Goal: Task Accomplishment & Management: Manage account settings

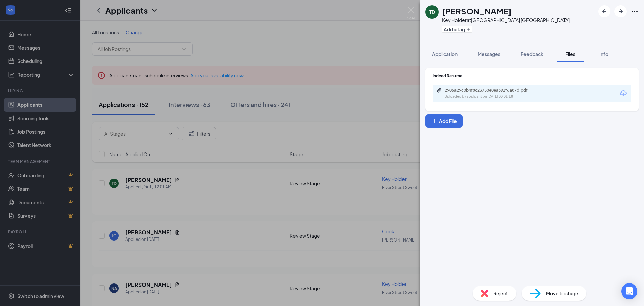
click at [488, 290] on div "Reject" at bounding box center [495, 293] width 44 height 15
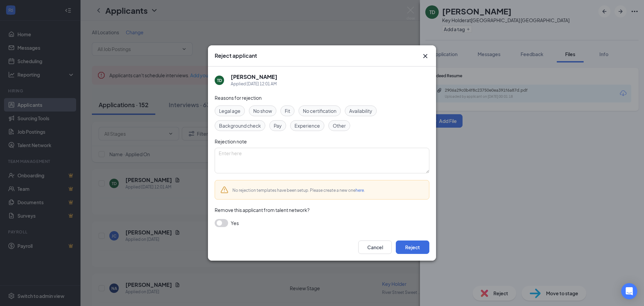
click at [302, 131] on div "Experience" at bounding box center [307, 125] width 34 height 11
click at [424, 241] on button "Reject" at bounding box center [413, 246] width 34 height 13
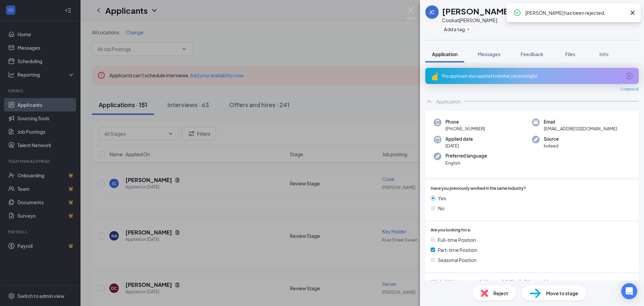
click at [499, 292] on span "Reject" at bounding box center [501, 292] width 15 height 7
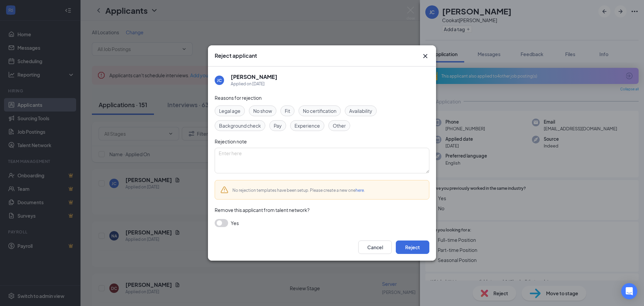
click at [339, 127] on span "Other" at bounding box center [339, 125] width 13 height 7
click at [403, 239] on div "Cancel Reject" at bounding box center [322, 247] width 228 height 27
click at [406, 242] on button "Reject" at bounding box center [413, 246] width 34 height 13
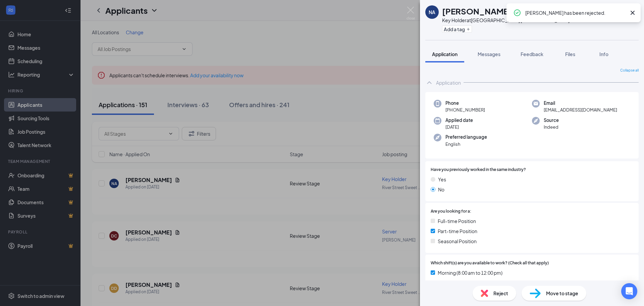
click at [327, 120] on div "NA Nyiema Ayinde Key Holder at [GEOGRAPHIC_DATA] [GEOGRAPHIC_DATA] Add a tag Ap…" at bounding box center [322, 153] width 644 height 306
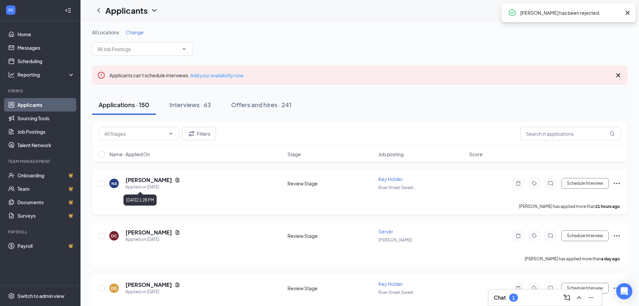
click at [176, 181] on icon "Document" at bounding box center [178, 180] width 4 height 4
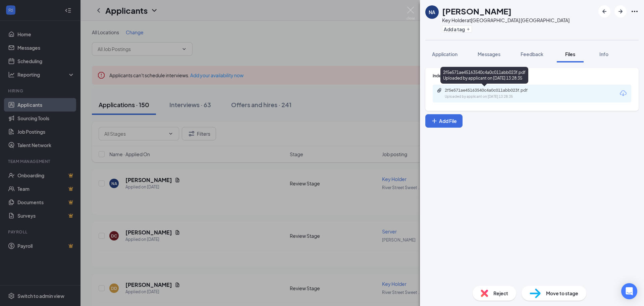
click at [482, 94] on div "2f5e571ae45163540c4a0c011abb023f.pdf Uploaded by applicant on [DATE] 13:28:35" at bounding box center [491, 94] width 109 height 12
click at [479, 288] on div "Reject" at bounding box center [495, 293] width 44 height 15
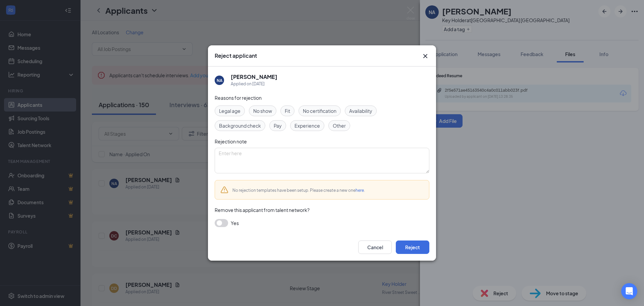
click at [315, 129] on div "Experience" at bounding box center [307, 125] width 34 height 11
click at [398, 245] on button "Reject" at bounding box center [413, 246] width 34 height 13
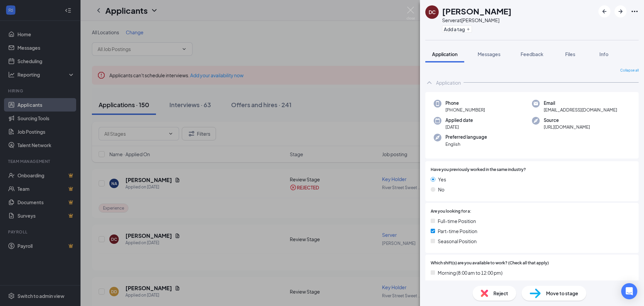
click at [231, 206] on div "DC [PERSON_NAME] Server at [PERSON_NAME] Add a tag Application Messages Feedbac…" at bounding box center [322, 153] width 644 height 306
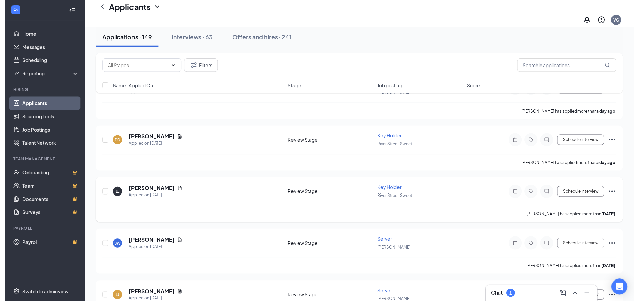
scroll to position [101, 0]
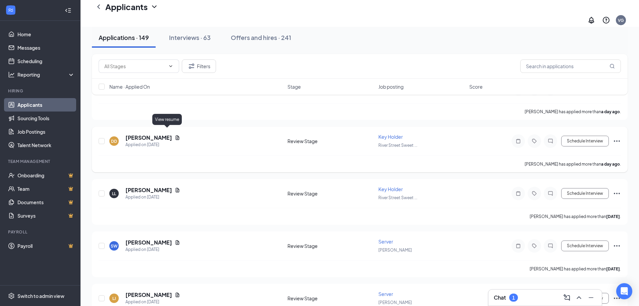
click at [175, 135] on icon "Document" at bounding box center [177, 137] width 5 height 5
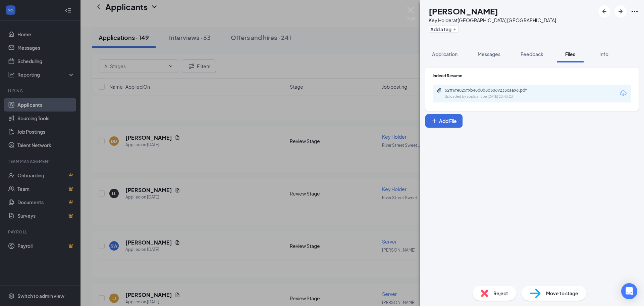
click at [331, 182] on div "DD [PERSON_NAME] Key Holder at [GEOGRAPHIC_DATA] [GEOGRAPHIC_DATA] Add a tag Ap…" at bounding box center [322, 153] width 644 height 306
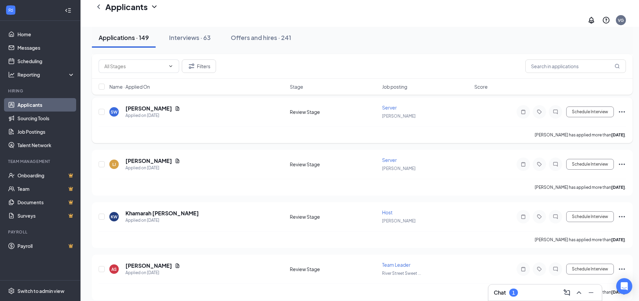
scroll to position [235, 0]
click at [137, 12] on h1 "Applicants" at bounding box center [126, 6] width 42 height 11
click at [206, 11] on div "Applicants VG" at bounding box center [360, 13] width 559 height 27
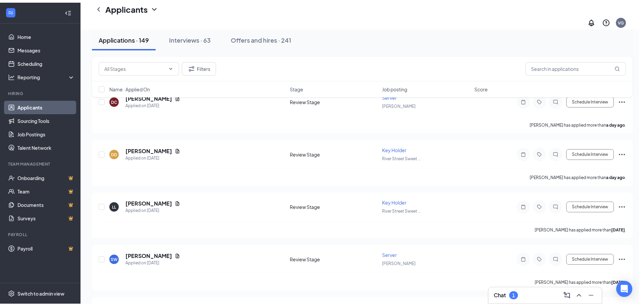
scroll to position [0, 0]
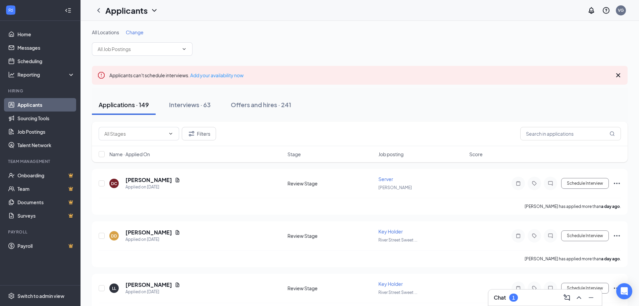
click at [133, 32] on span "Change" at bounding box center [135, 32] width 18 height 6
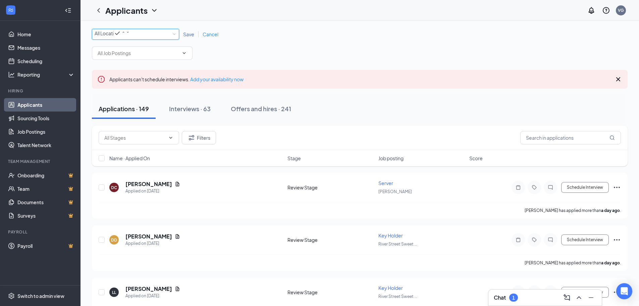
click at [130, 32] on div "All Locations" at bounding box center [112, 33] width 35 height 8
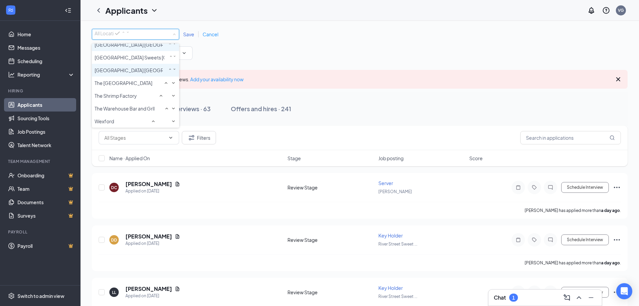
scroll to position [134, 0]
click at [154, 48] on span "[GEOGRAPHIC_DATA] [GEOGRAPHIC_DATA]" at bounding box center [144, 45] width 99 height 6
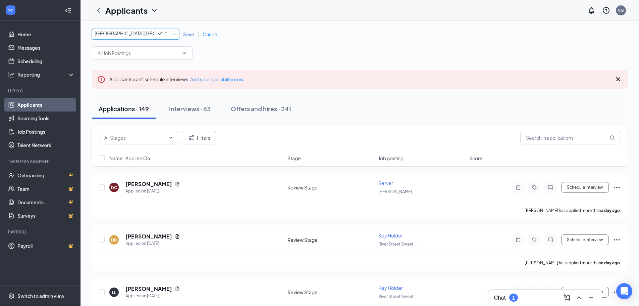
click at [191, 34] on span "Save" at bounding box center [188, 34] width 11 height 6
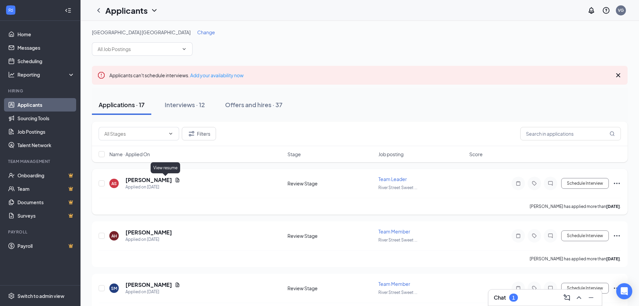
click at [176, 179] on icon "Document" at bounding box center [178, 180] width 4 height 4
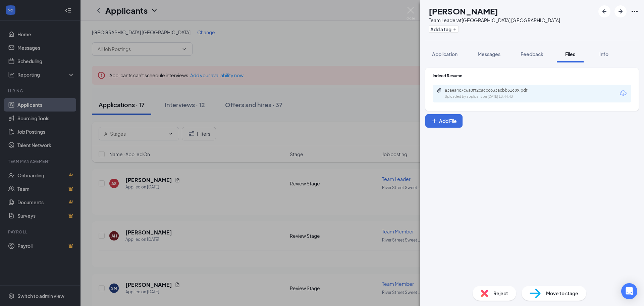
click at [518, 101] on div "a3aea4c7c6a0ff2caccc633acbb31c89.pdf Uploaded by applicant on [DATE] 13:44:43" at bounding box center [532, 94] width 199 height 18
click at [507, 96] on div "Uploaded by applicant on [DATE] 13:44:43" at bounding box center [495, 96] width 101 height 5
click at [254, 143] on div "AS [PERSON_NAME] Team Leader at [GEOGRAPHIC_DATA] [GEOGRAPHIC_DATA] Add a tag A…" at bounding box center [322, 153] width 644 height 306
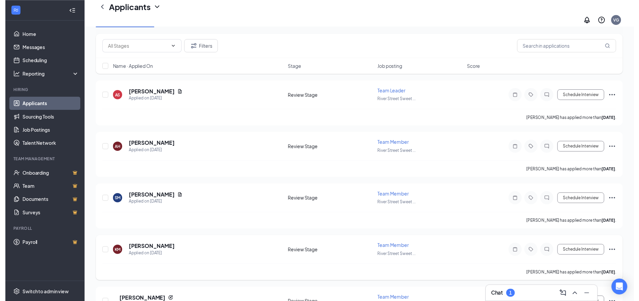
scroll to position [134, 0]
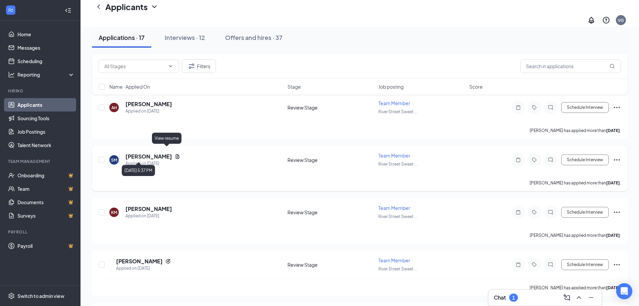
click at [175, 154] on icon "Document" at bounding box center [177, 156] width 5 height 5
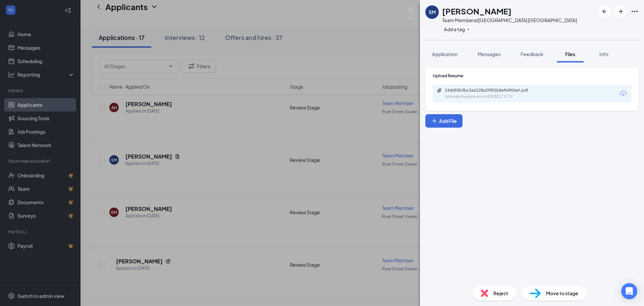
click at [519, 98] on div "Uploaded by applicant on [DATE] 17:37:19" at bounding box center [495, 96] width 101 height 5
click at [188, 196] on div "SM [PERSON_NAME] Team Member at [GEOGRAPHIC_DATA] [GEOGRAPHIC_DATA] Add a tag A…" at bounding box center [322, 153] width 644 height 306
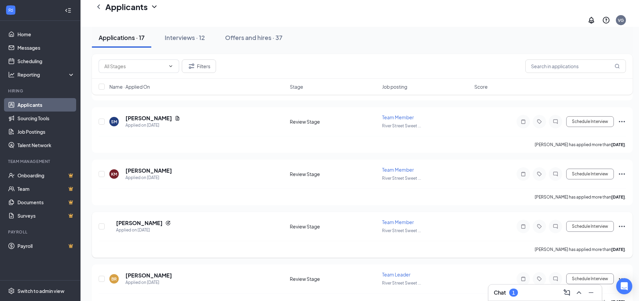
scroll to position [201, 0]
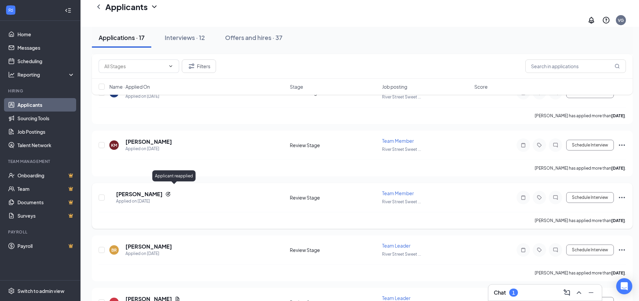
click at [171, 191] on icon "Reapply" at bounding box center [167, 193] width 5 height 5
click at [159, 243] on h5 "[PERSON_NAME]" at bounding box center [149, 246] width 47 height 7
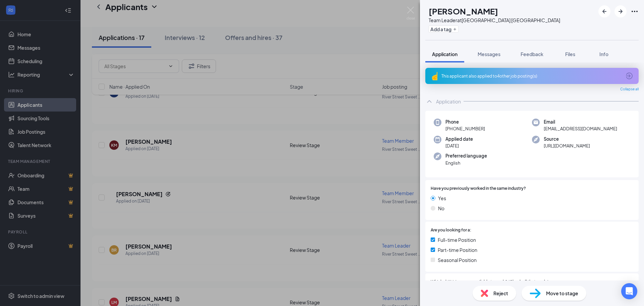
click at [253, 208] on div "BR [PERSON_NAME] Team Leader at [GEOGRAPHIC_DATA] Add a tag Application Message…" at bounding box center [322, 153] width 644 height 306
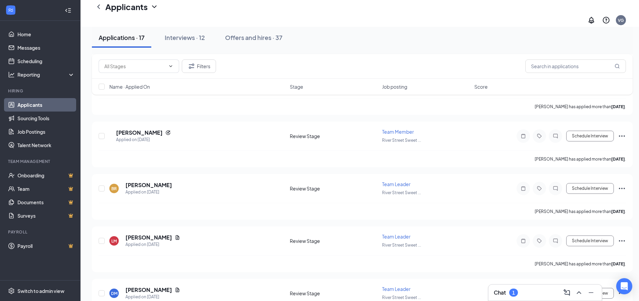
scroll to position [269, 0]
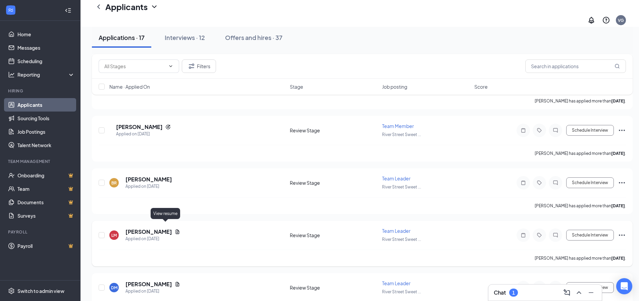
click at [175, 229] on icon "Document" at bounding box center [177, 231] width 5 height 5
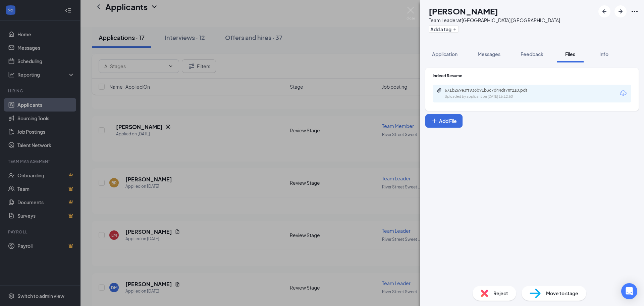
click at [526, 99] on div "Uploaded by applicant on [DATE] 16:12:50" at bounding box center [495, 96] width 101 height 5
click at [492, 297] on div "Reject" at bounding box center [495, 293] width 44 height 15
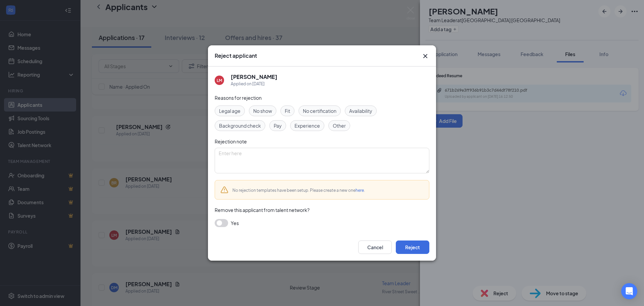
click at [309, 125] on span "Experience" at bounding box center [308, 125] width 26 height 7
click at [426, 249] on button "Reject" at bounding box center [413, 246] width 34 height 13
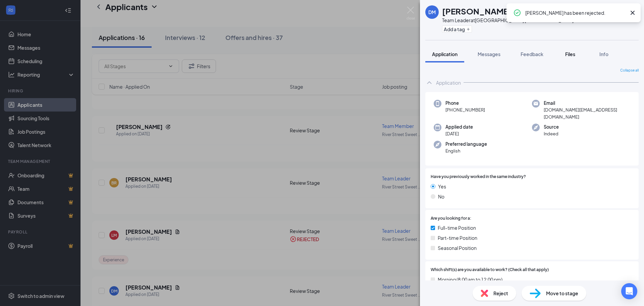
click at [567, 53] on span "Files" at bounding box center [571, 54] width 10 height 6
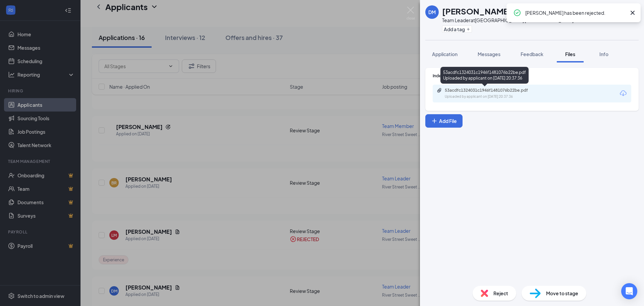
click at [488, 93] on div "53acdfc1324031c1946f1481076b22be.pdf Uploaded by applicant on [DATE] 20:37:36" at bounding box center [491, 94] width 109 height 12
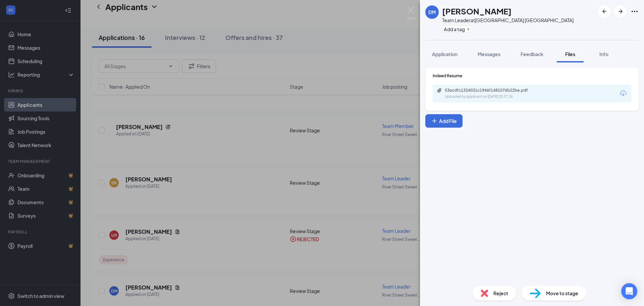
click at [550, 294] on span "Move to stage" at bounding box center [562, 292] width 32 height 7
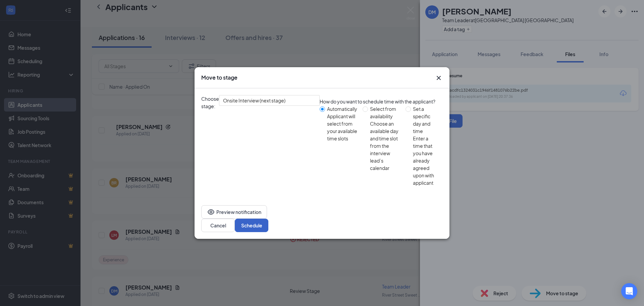
click at [269, 219] on button "Schedule" at bounding box center [252, 225] width 34 height 13
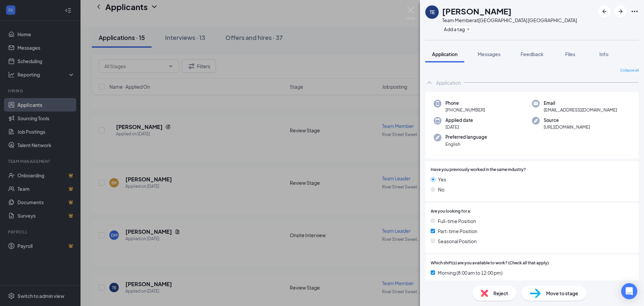
click at [301, 147] on div "TE [PERSON_NAME] Team Member at [GEOGRAPHIC_DATA] [GEOGRAPHIC_DATA] Add a tag A…" at bounding box center [322, 153] width 644 height 306
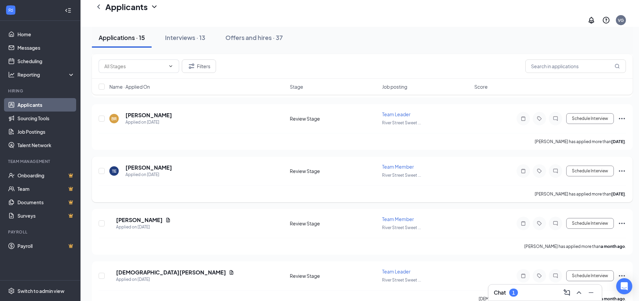
scroll to position [336, 0]
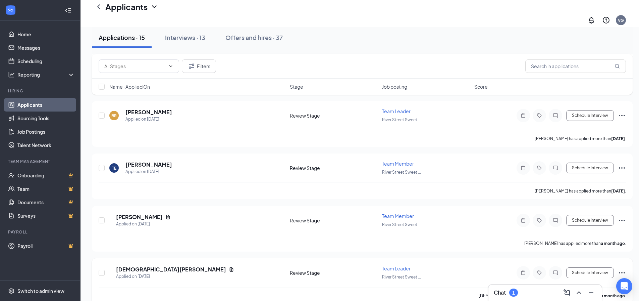
click at [180, 266] on div "[DEMOGRAPHIC_DATA][PERSON_NAME]" at bounding box center [175, 269] width 118 height 7
click at [229, 267] on icon "Document" at bounding box center [231, 269] width 5 height 5
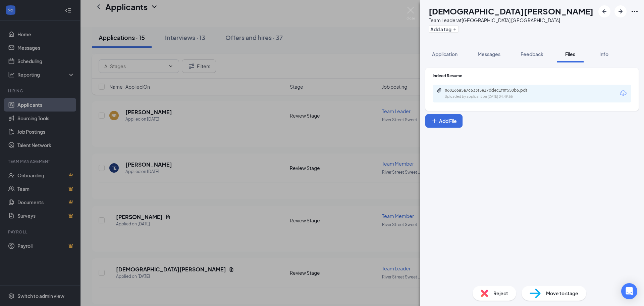
click at [529, 95] on div "Uploaded by applicant on [DATE] 04:49:55" at bounding box center [495, 96] width 101 height 5
click at [482, 290] on img at bounding box center [484, 292] width 7 height 7
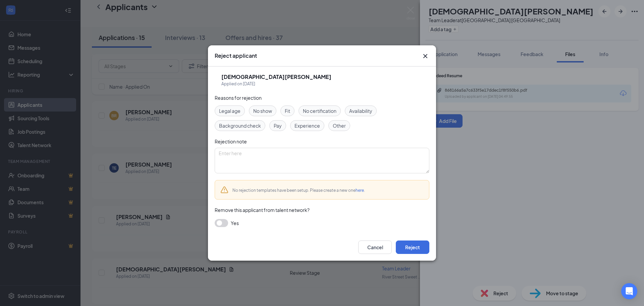
click at [331, 126] on div "Other" at bounding box center [340, 125] width 22 height 11
click at [423, 59] on icon "Cross" at bounding box center [426, 56] width 8 height 8
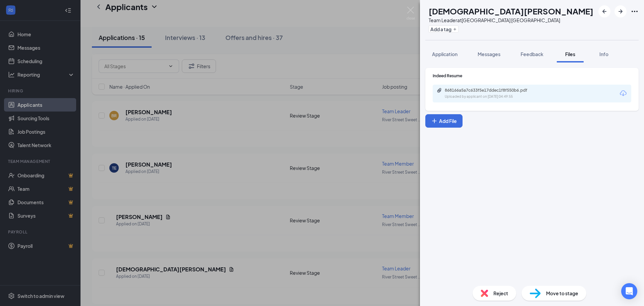
click at [496, 98] on div "Uploaded by applicant on [DATE] 04:49:55" at bounding box center [495, 96] width 101 height 5
click at [490, 293] on div "Reject" at bounding box center [495, 293] width 44 height 15
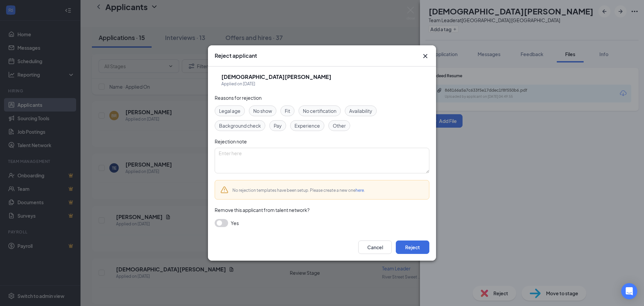
click at [352, 141] on div "Rejection note" at bounding box center [322, 141] width 215 height 7
click at [339, 124] on span "Other" at bounding box center [339, 125] width 13 height 7
click at [425, 252] on button "Reject" at bounding box center [413, 246] width 34 height 13
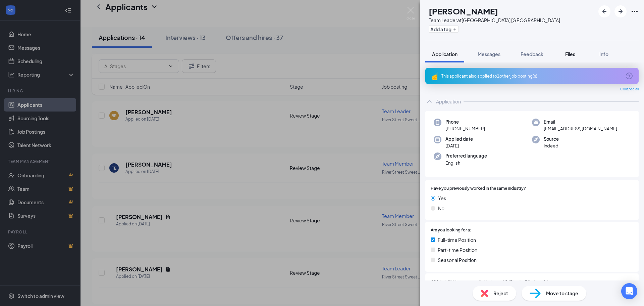
click at [567, 53] on span "Files" at bounding box center [571, 54] width 10 height 6
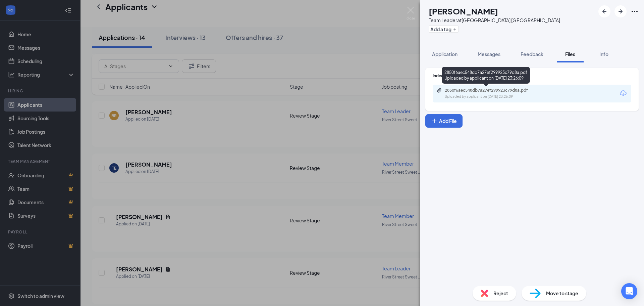
click at [484, 99] on div "Uploaded by applicant on [DATE] 23:26:09" at bounding box center [495, 96] width 101 height 5
click at [504, 302] on div "Reject Move to stage" at bounding box center [532, 293] width 224 height 26
click at [498, 292] on span "Reject" at bounding box center [501, 292] width 15 height 7
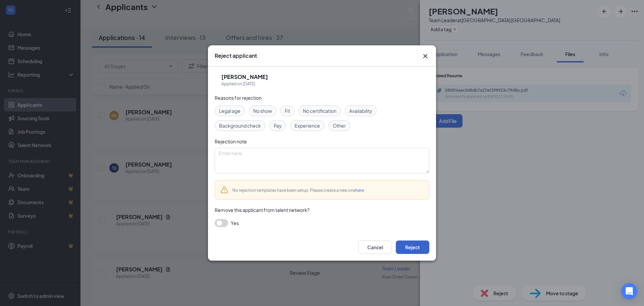
click at [408, 245] on button "Reject" at bounding box center [413, 246] width 34 height 13
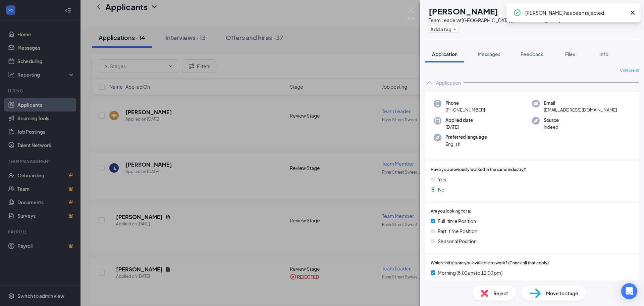
click at [360, 235] on div "AS [PERSON_NAME] Team Leader at [GEOGRAPHIC_DATA] [GEOGRAPHIC_DATA] Add a tag A…" at bounding box center [322, 153] width 644 height 306
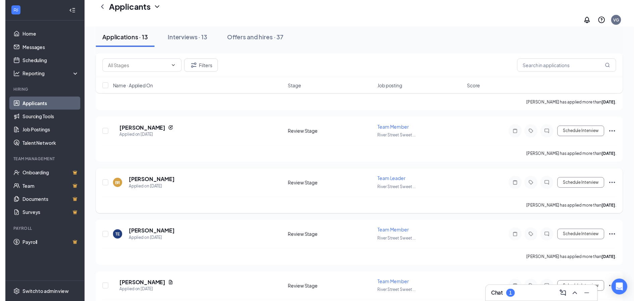
scroll to position [302, 0]
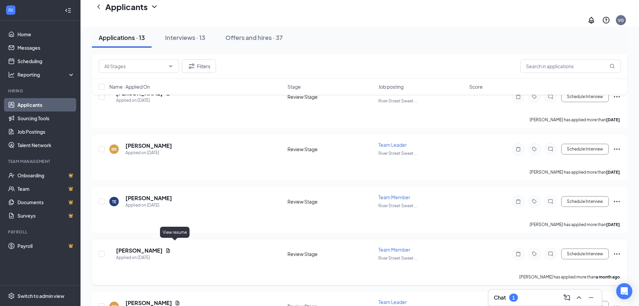
click at [170, 248] on icon "Document" at bounding box center [168, 250] width 4 height 4
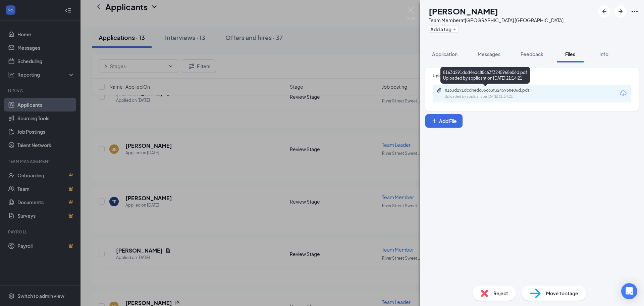
click at [506, 93] on div "8163d291dcd4edc85c63f3245968e06d.pdf Uploaded by applicant on [DATE] 21:14:21" at bounding box center [491, 94] width 109 height 12
click at [539, 288] on img at bounding box center [535, 293] width 11 height 10
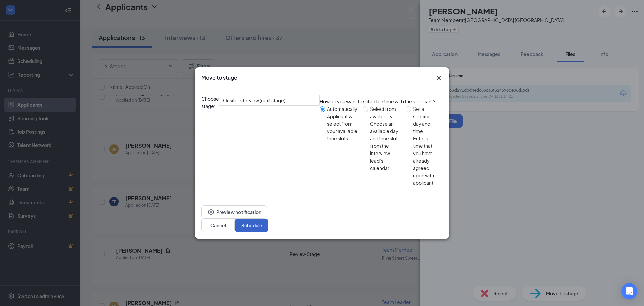
click at [269, 219] on button "Schedule" at bounding box center [252, 225] width 34 height 13
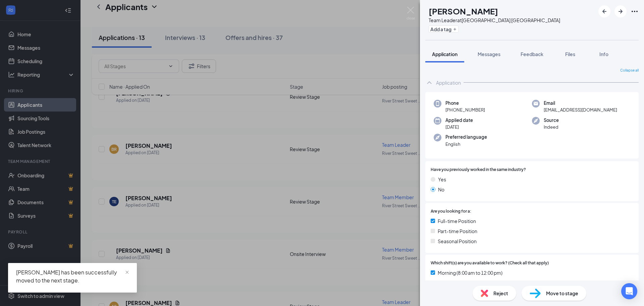
click at [227, 248] on div "AS [PERSON_NAME] Team Leader at [GEOGRAPHIC_DATA] [GEOGRAPHIC_DATA] Add a tag A…" at bounding box center [322, 153] width 644 height 306
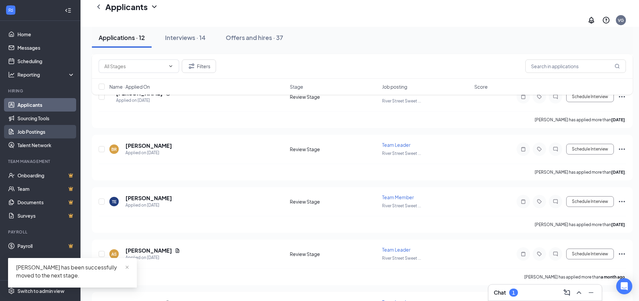
click at [42, 135] on link "Job Postings" at bounding box center [45, 131] width 57 height 13
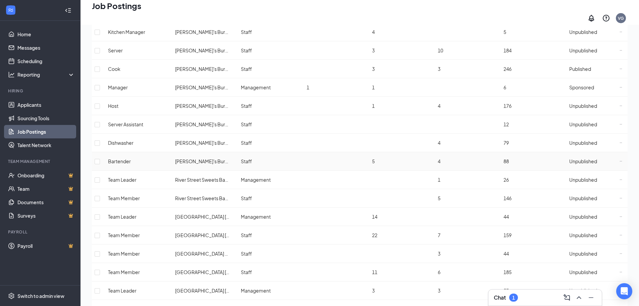
scroll to position [302, 0]
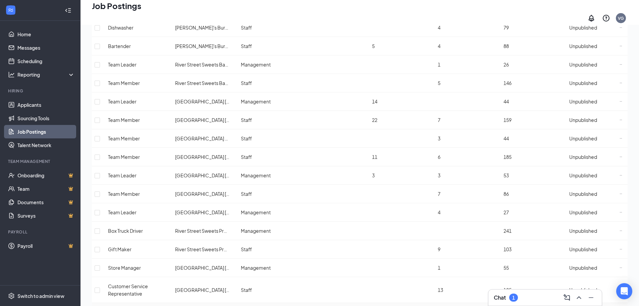
click at [586, 305] on span "Unpublished" at bounding box center [584, 312] width 28 height 6
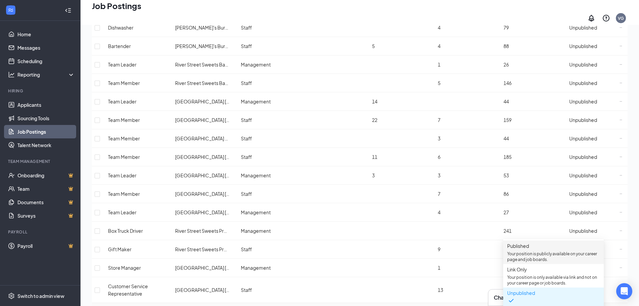
click at [529, 249] on span "Published" at bounding box center [519, 246] width 22 height 6
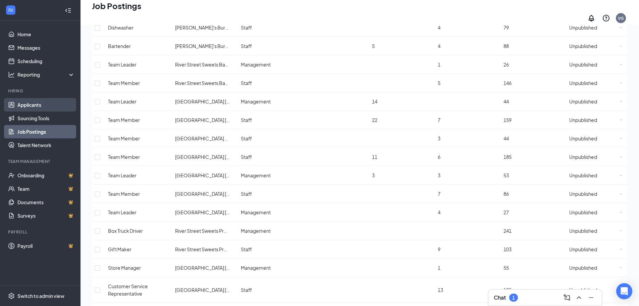
click at [51, 105] on link "Applicants" at bounding box center [45, 104] width 57 height 13
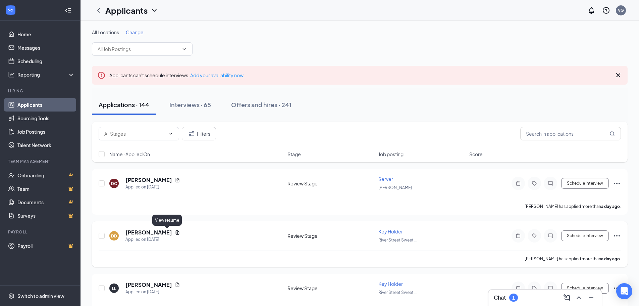
click at [175, 231] on icon "Document" at bounding box center [177, 232] width 5 height 5
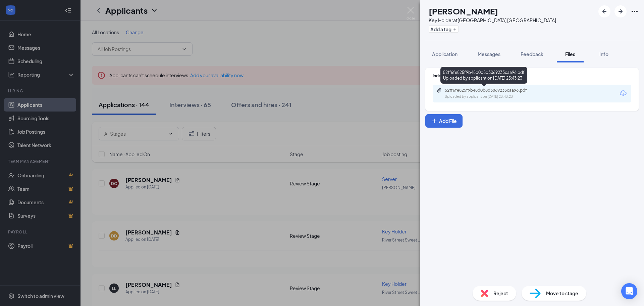
click at [540, 93] on div "52ff6fe825f9b48d0b8d3069233caa96.pdf Uploaded by applicant on [DATE] 23:43:23" at bounding box center [491, 94] width 109 height 12
click at [510, 292] on div "Reject" at bounding box center [495, 293] width 44 height 15
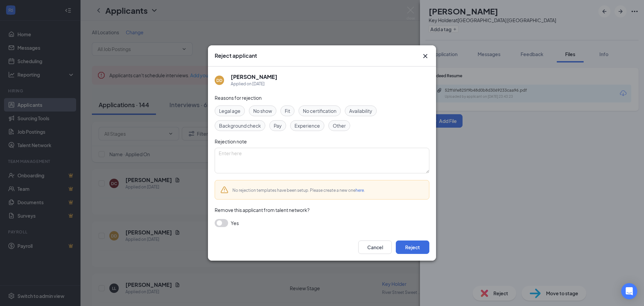
click at [346, 129] on div "Other" at bounding box center [340, 125] width 22 height 11
click at [417, 248] on button "Reject" at bounding box center [413, 246] width 34 height 13
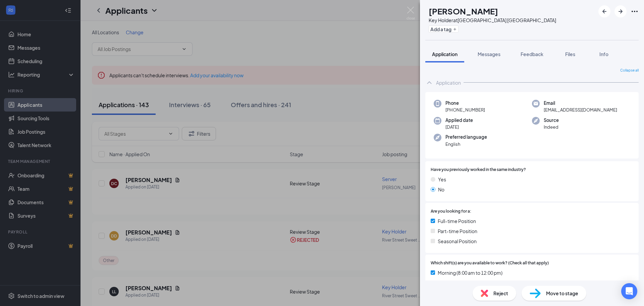
click at [283, 174] on div "LL [PERSON_NAME] Key Holder at [GEOGRAPHIC_DATA] [GEOGRAPHIC_DATA] Add a tag Ap…" at bounding box center [322, 153] width 644 height 306
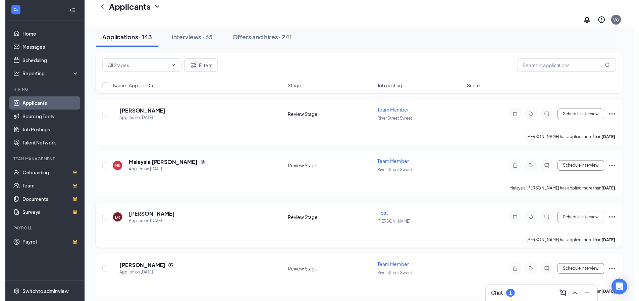
scroll to position [1443, 0]
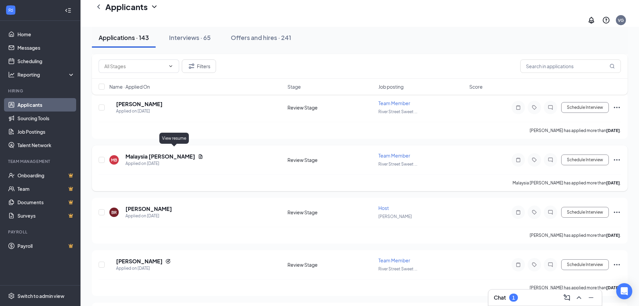
click at [198, 154] on icon "Document" at bounding box center [200, 156] width 5 height 5
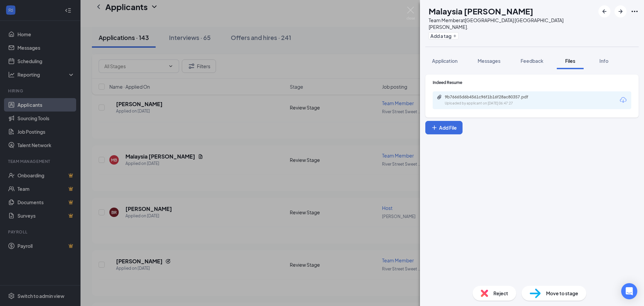
click at [510, 101] on div "Uploaded by applicant on [DATE] 06:47:27" at bounding box center [495, 103] width 101 height 5
click at [282, 239] on div "MB Malaysia [PERSON_NAME] Team Member at [GEOGRAPHIC_DATA][PERSON_NAME] Add a t…" at bounding box center [322, 153] width 644 height 306
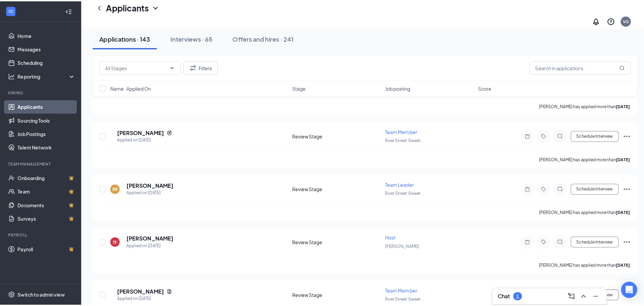
scroll to position [1578, 0]
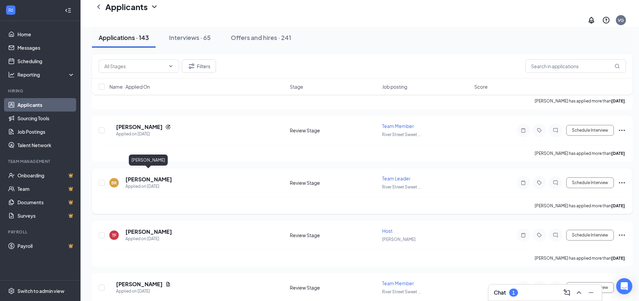
click at [158, 176] on h5 "[PERSON_NAME]" at bounding box center [149, 179] width 47 height 7
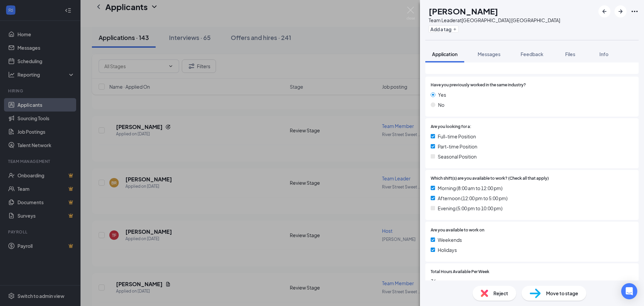
scroll to position [33, 0]
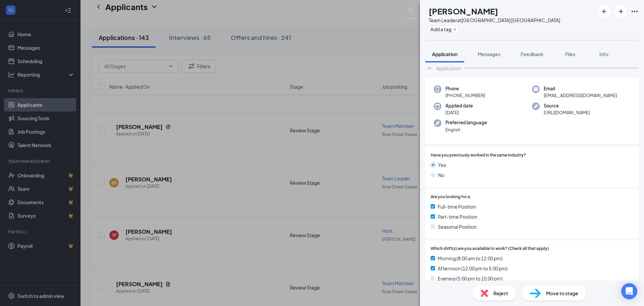
click at [540, 286] on div "Move to stage" at bounding box center [554, 293] width 65 height 15
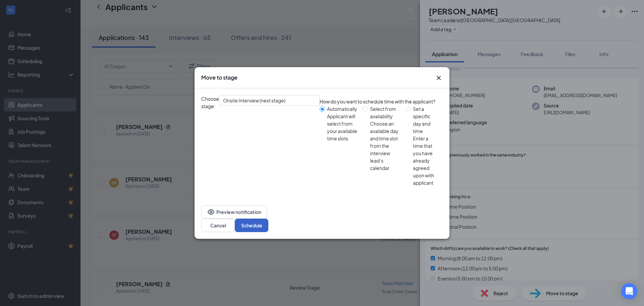
click at [269, 219] on button "Schedule" at bounding box center [252, 225] width 34 height 13
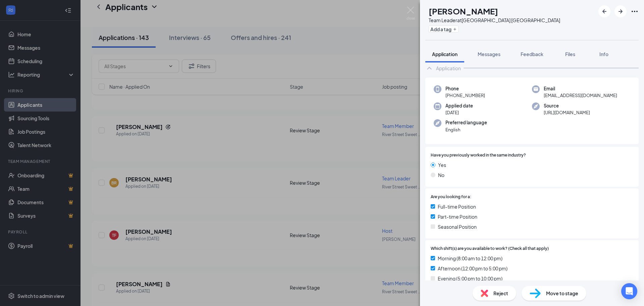
click at [289, 248] on div "BR [PERSON_NAME] Team Leader at [GEOGRAPHIC_DATA] Add a tag Application Message…" at bounding box center [322, 153] width 644 height 306
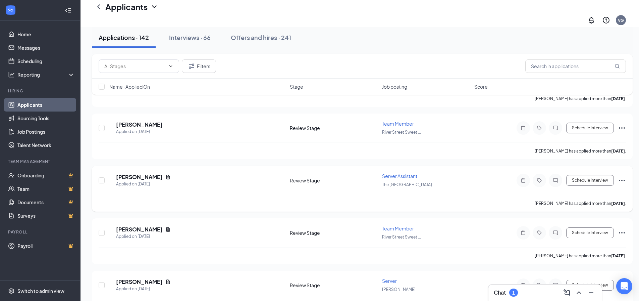
scroll to position [2048, 0]
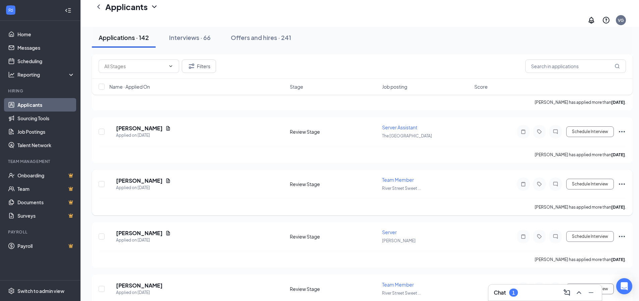
click at [171, 178] on icon "Document" at bounding box center [167, 180] width 5 height 5
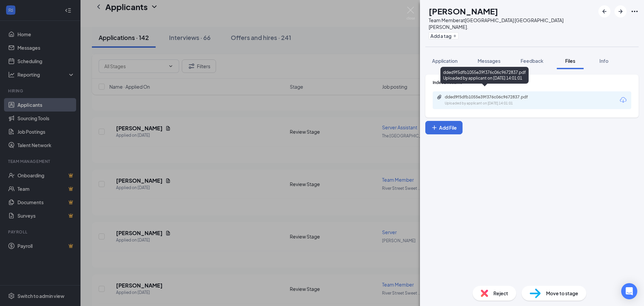
click at [539, 101] on div "Uploaded by applicant on [DATE] 14:01:01" at bounding box center [495, 103] width 101 height 5
click at [237, 173] on div "GN [PERSON_NAME] Team Member at [GEOGRAPHIC_DATA] Sweets [PERSON_NAME] St. Add …" at bounding box center [322, 153] width 644 height 306
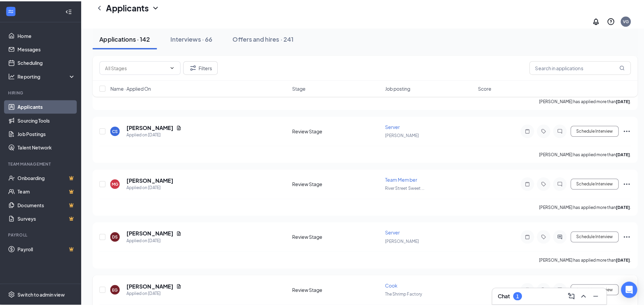
scroll to position [2685, 0]
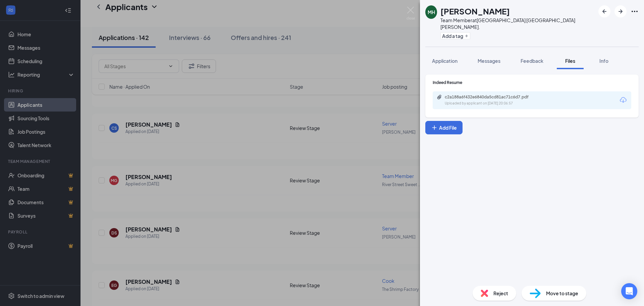
click at [511, 91] on div "c2a188a6f432e6840da5cd81ac71c6d7.pdf Uploaded by applicant on [DATE] 20:06:57" at bounding box center [532, 100] width 199 height 18
click at [504, 94] on div "c2a188a6f432e6840da5cd81ac71c6d7.pdf" at bounding box center [492, 96] width 94 height 5
click at [178, 248] on div "MH [PERSON_NAME] Team Member at [GEOGRAPHIC_DATA] Sweets [PERSON_NAME] St. Add …" at bounding box center [322, 153] width 644 height 306
